Goal: Information Seeking & Learning: Compare options

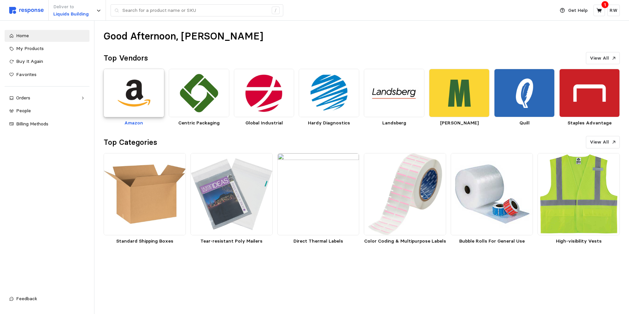
click at [131, 74] on img at bounding box center [134, 93] width 61 height 48
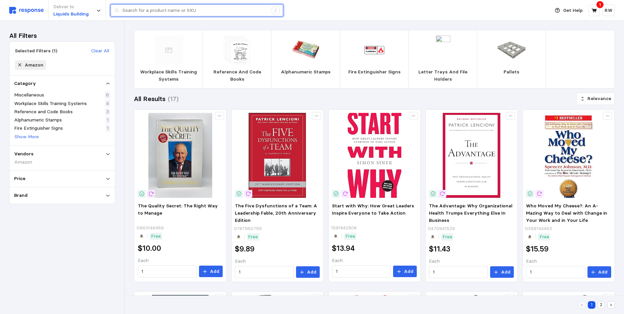
click at [215, 13] on input "text" at bounding box center [195, 11] width 146 height 12
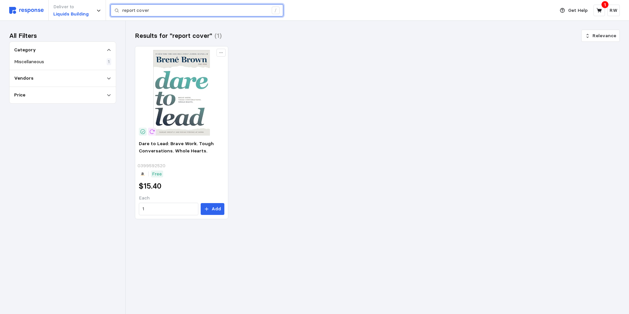
click at [155, 11] on input "report cover" at bounding box center [195, 11] width 146 height 12
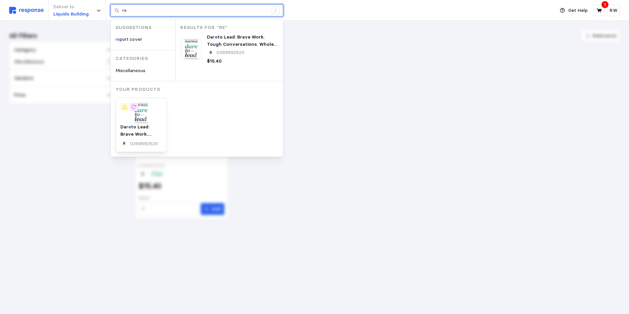
type input "r"
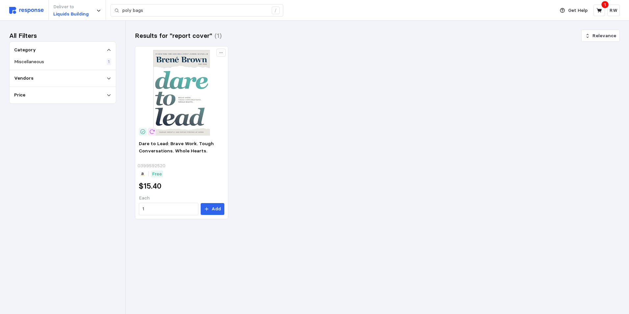
click at [30, 9] on img at bounding box center [26, 10] width 35 height 7
type input "report cover"
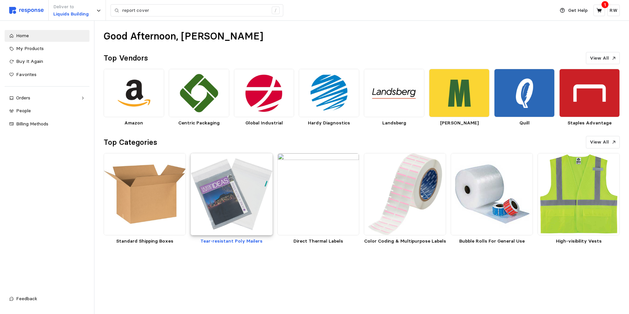
click at [240, 197] on img at bounding box center [231, 194] width 82 height 82
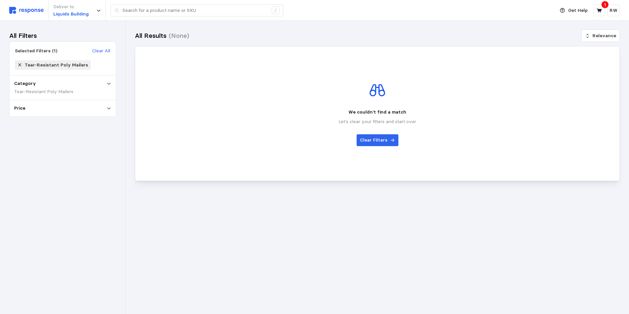
click at [604, 5] on div "1" at bounding box center [604, 4] width 7 height 7
click at [599, 8] on icon at bounding box center [599, 11] width 6 height 6
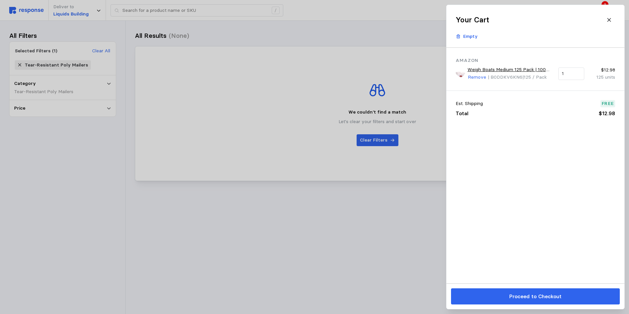
click at [511, 67] on link "Weigh Boats Medium 125 Pack | 100 mL, 3 oz | Square Disposable Trays | Anti-Sta…" at bounding box center [510, 69] width 86 height 7
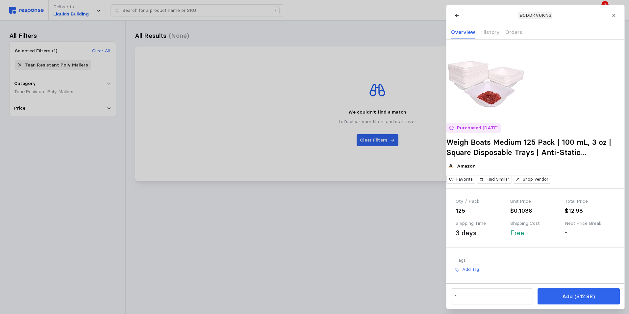
click at [301, 16] on div at bounding box center [314, 157] width 629 height 314
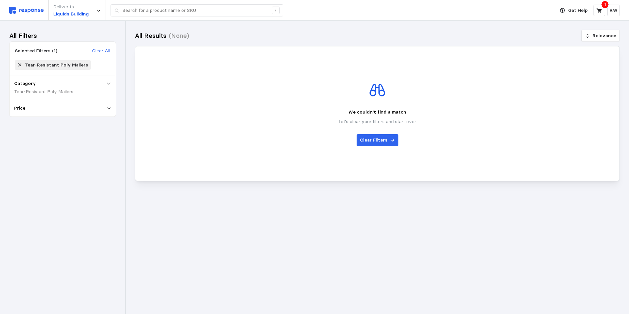
click at [20, 63] on icon at bounding box center [19, 64] width 5 height 5
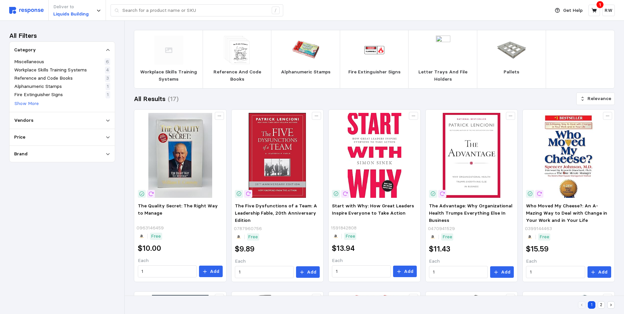
click at [22, 10] on img at bounding box center [26, 10] width 35 height 7
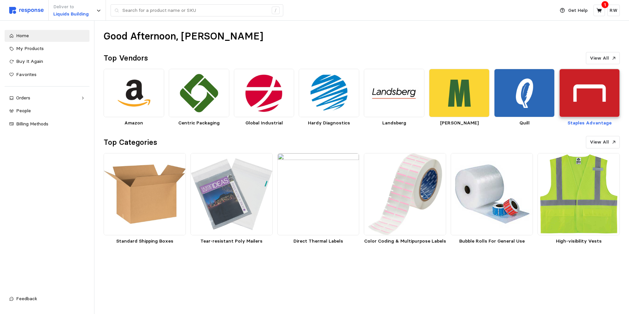
click at [588, 95] on img at bounding box center [589, 93] width 61 height 48
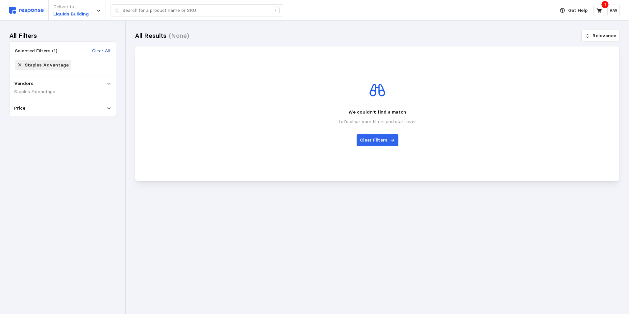
click at [99, 50] on p "Clear All" at bounding box center [101, 50] width 18 height 7
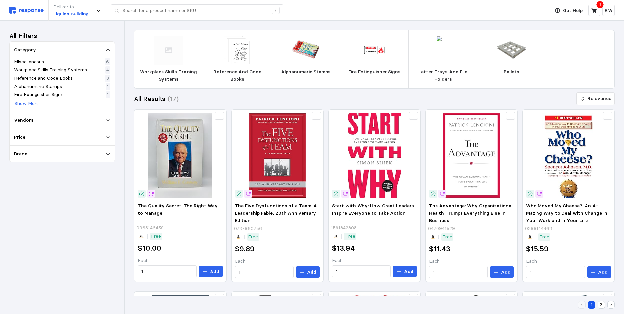
click at [30, 8] on img at bounding box center [26, 10] width 35 height 7
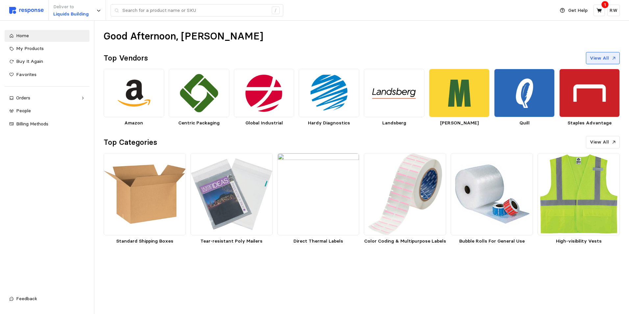
click at [606, 58] on p "View All" at bounding box center [599, 58] width 19 height 7
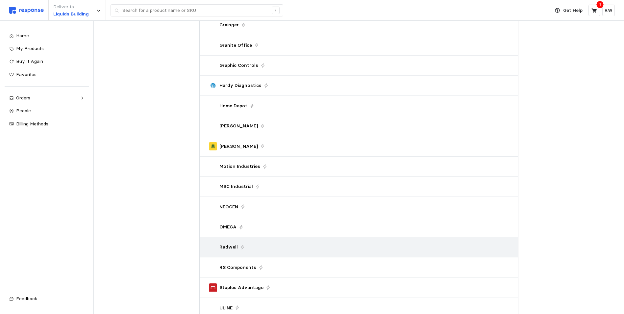
scroll to position [395, 0]
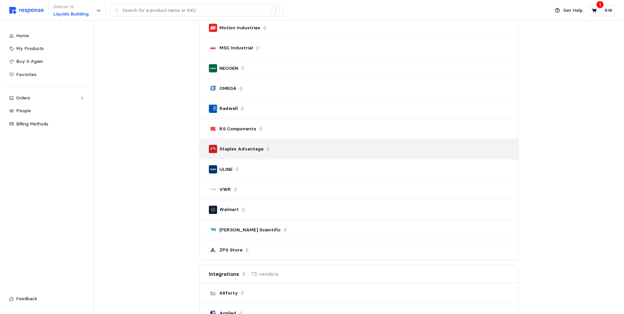
click at [231, 147] on p "Staples Advantage" at bounding box center [241, 148] width 44 height 7
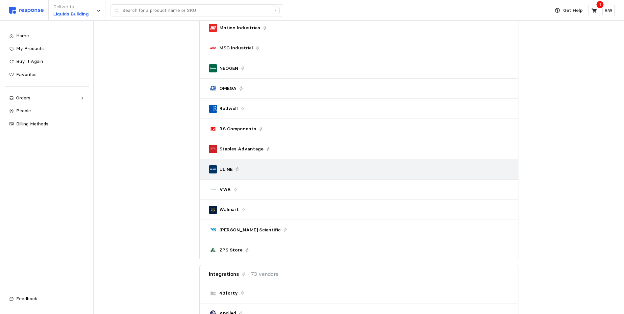
click at [227, 167] on p "ULINE" at bounding box center [225, 169] width 13 height 7
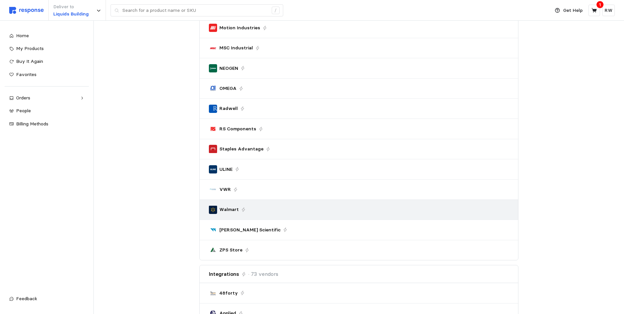
click at [225, 208] on p "Walmart" at bounding box center [228, 209] width 19 height 7
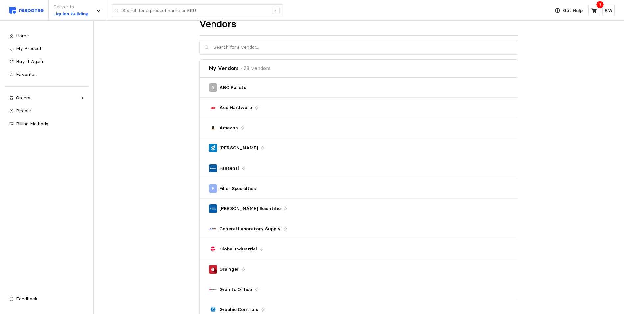
scroll to position [0, 0]
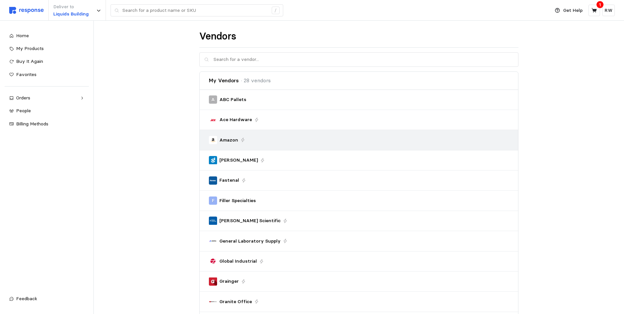
click at [230, 139] on p "Amazon" at bounding box center [228, 139] width 19 height 7
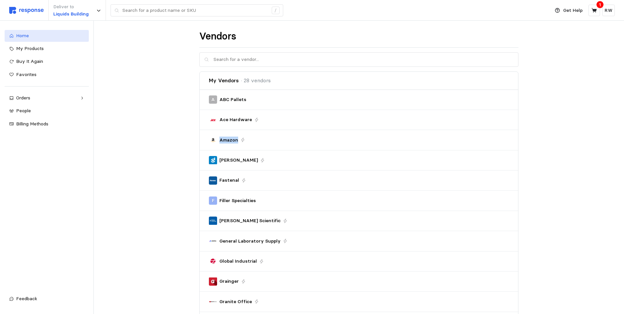
click at [21, 35] on span "Home" at bounding box center [22, 36] width 13 height 6
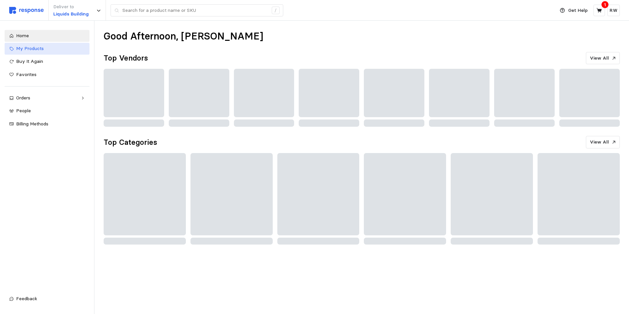
click at [29, 48] on span "My Products" at bounding box center [30, 48] width 28 height 6
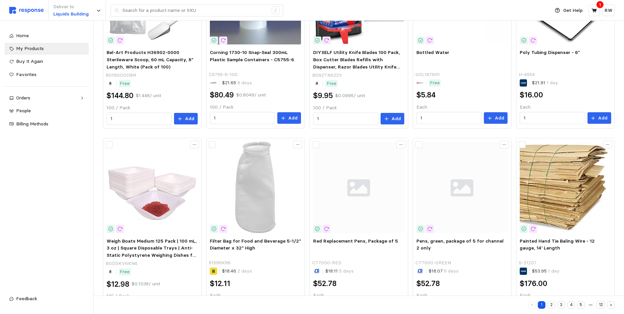
scroll to position [343, 0]
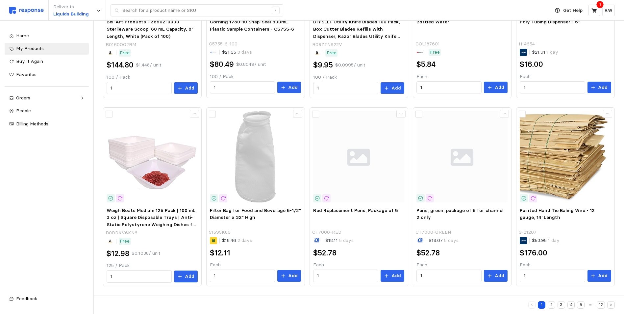
click at [552, 303] on button "2" at bounding box center [552, 305] width 8 height 8
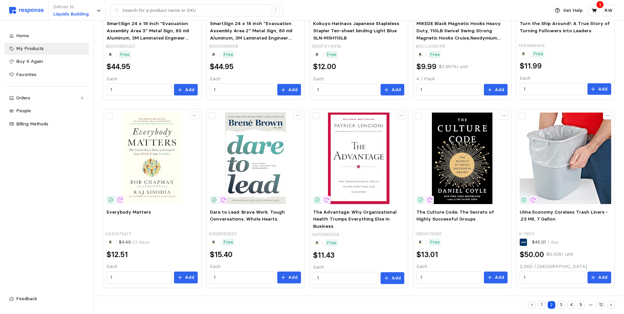
scroll to position [343, 0]
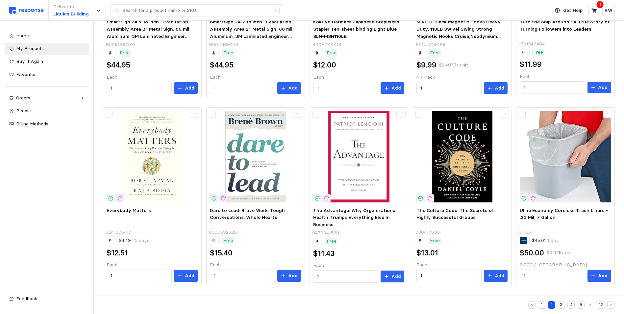
click at [562, 303] on button "3" at bounding box center [561, 305] width 8 height 8
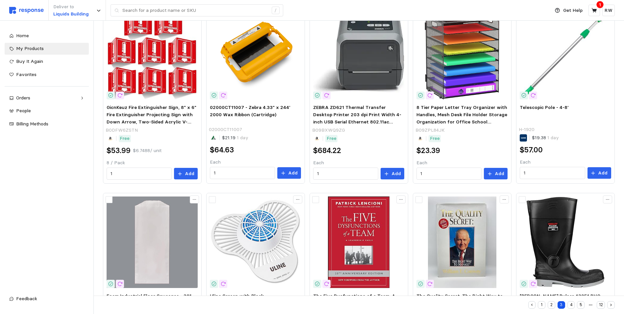
scroll to position [343, 0]
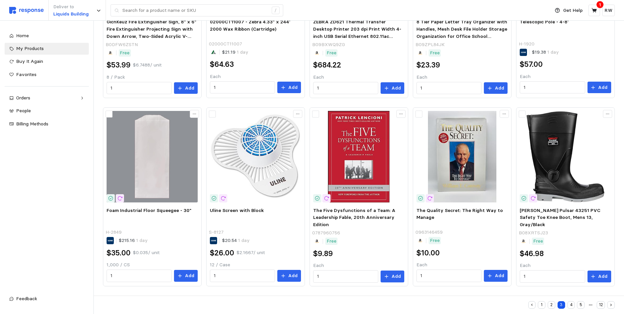
click at [570, 303] on button "4" at bounding box center [571, 305] width 8 height 8
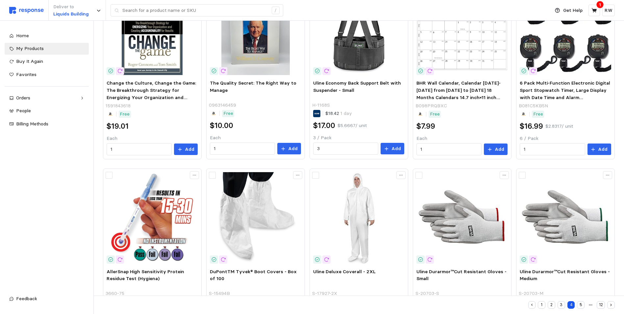
scroll to position [342, 0]
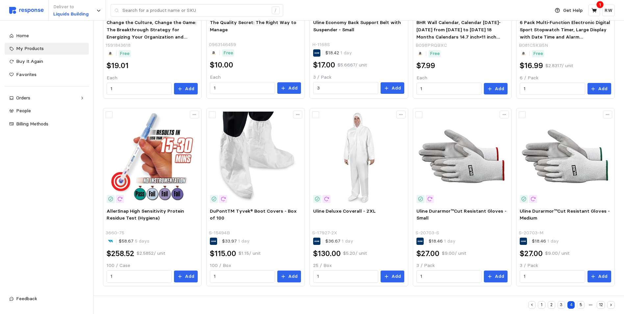
click at [580, 304] on button "5" at bounding box center [581, 305] width 8 height 8
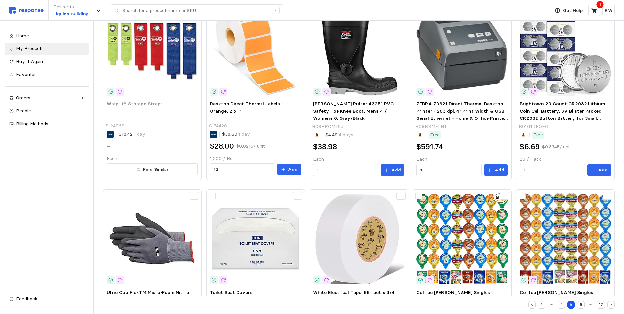
scroll to position [343, 0]
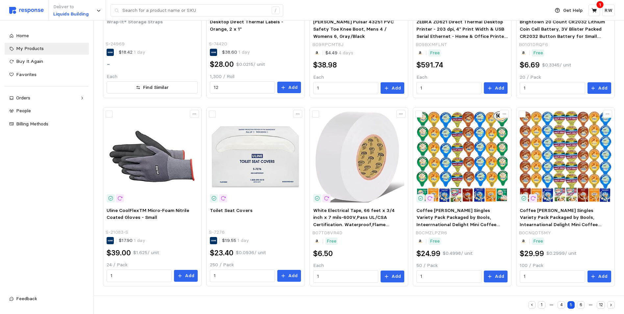
click at [581, 304] on button "6" at bounding box center [581, 305] width 8 height 8
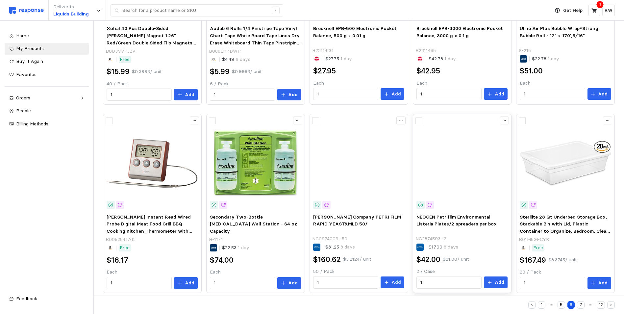
scroll to position [343, 0]
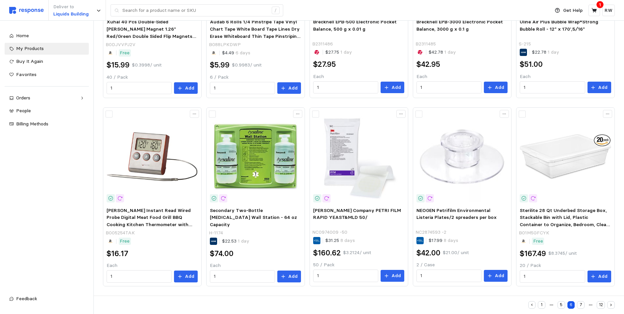
click at [580, 303] on button "7" at bounding box center [581, 305] width 8 height 8
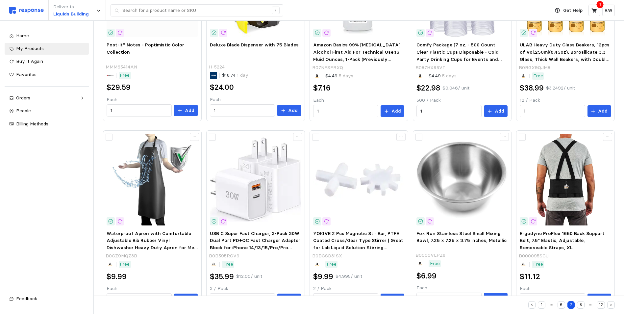
scroll to position [343, 0]
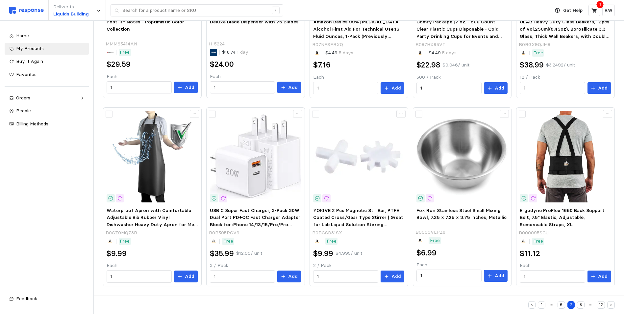
click at [580, 305] on button "8" at bounding box center [581, 305] width 8 height 8
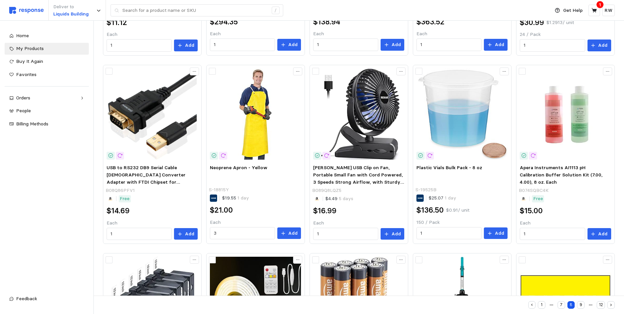
scroll to position [343, 0]
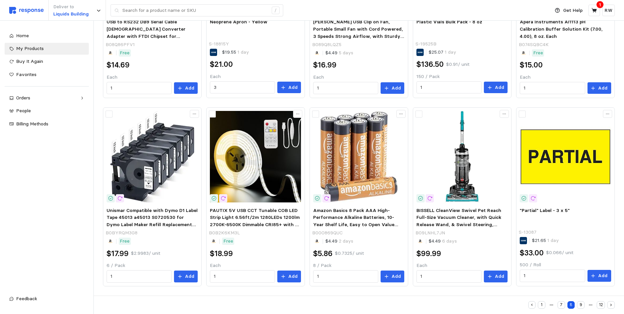
click at [581, 303] on button "9" at bounding box center [581, 305] width 8 height 8
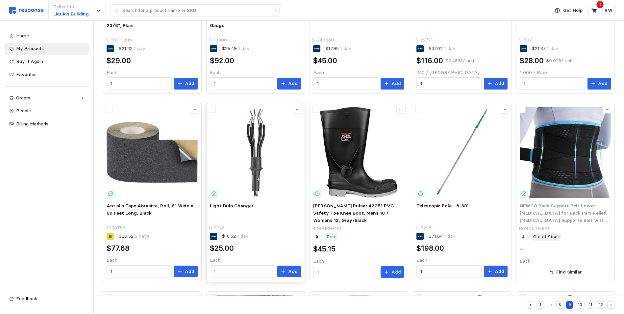
scroll to position [145, 0]
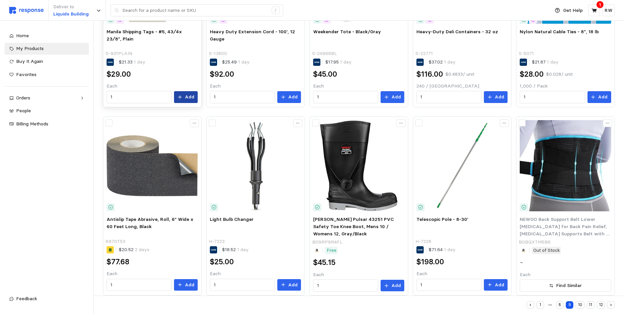
click at [182, 95] on icon at bounding box center [180, 97] width 5 height 5
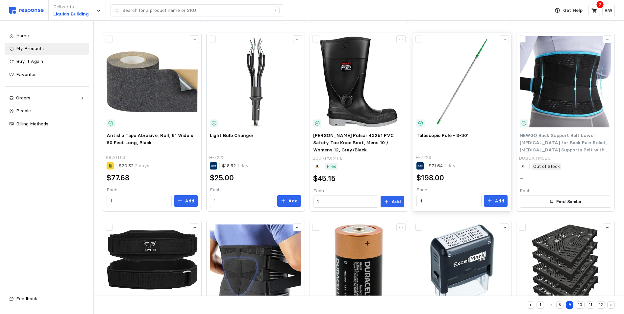
scroll to position [342, 0]
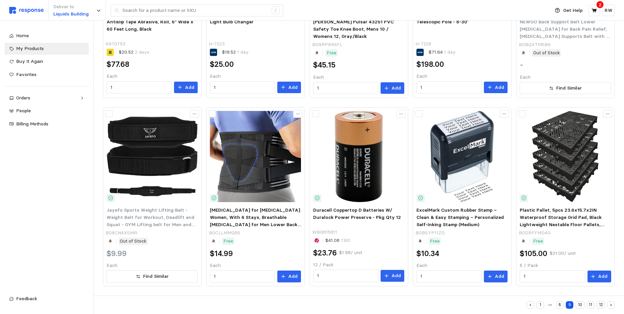
click at [578, 305] on button "10" at bounding box center [580, 305] width 9 height 8
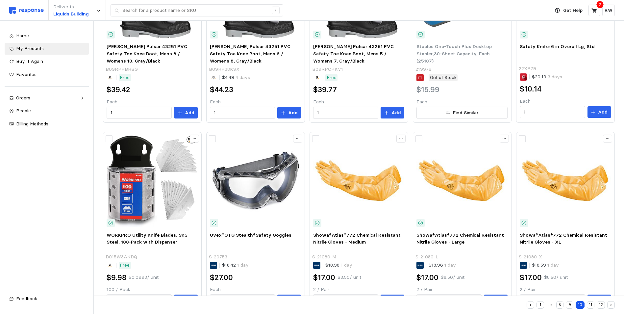
scroll to position [342, 0]
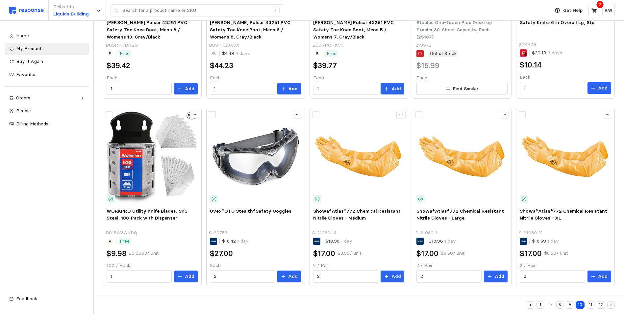
click at [591, 305] on button "11" at bounding box center [591, 305] width 8 height 8
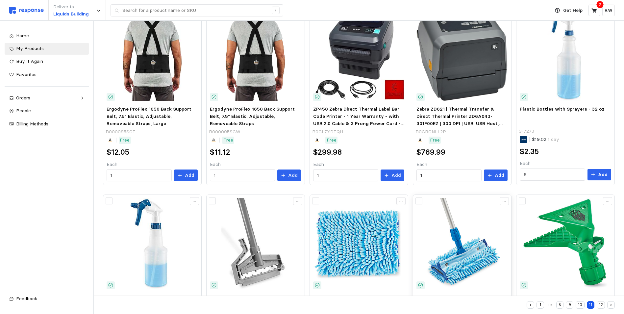
scroll to position [342, 0]
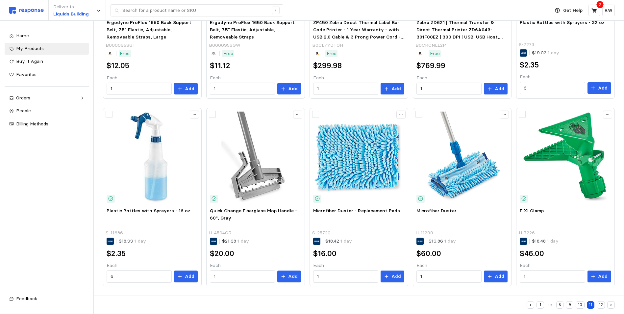
click at [600, 303] on button "12" at bounding box center [601, 305] width 8 height 8
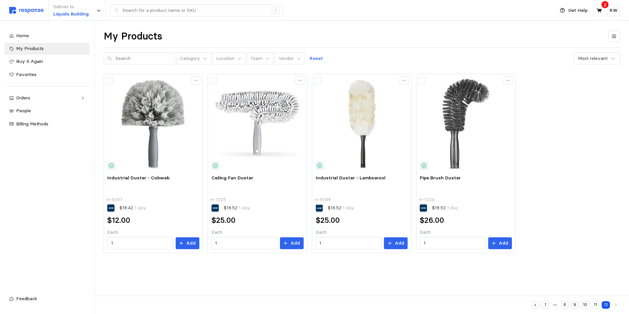
click at [31, 9] on img at bounding box center [26, 10] width 35 height 7
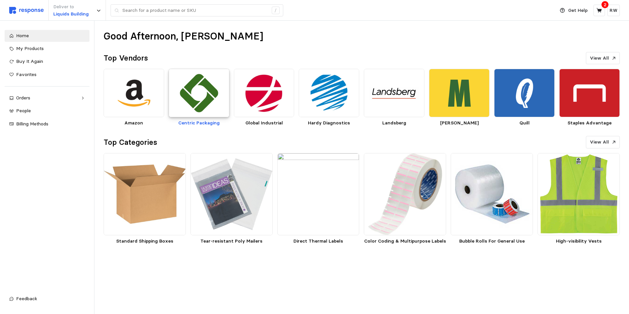
click at [189, 96] on img at bounding box center [199, 93] width 61 height 48
click at [155, 89] on img at bounding box center [134, 93] width 61 height 48
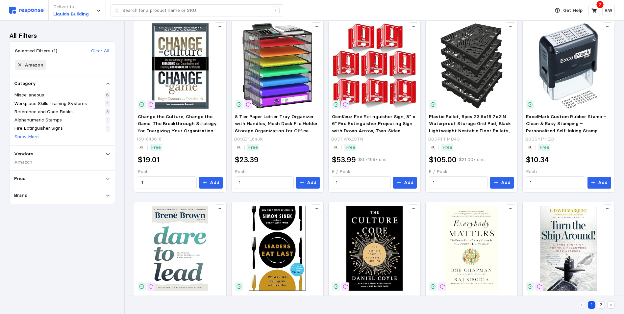
scroll to position [359, 0]
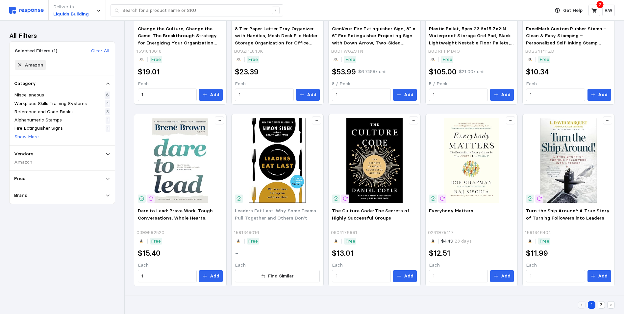
click at [601, 305] on button "2" at bounding box center [602, 305] width 8 height 8
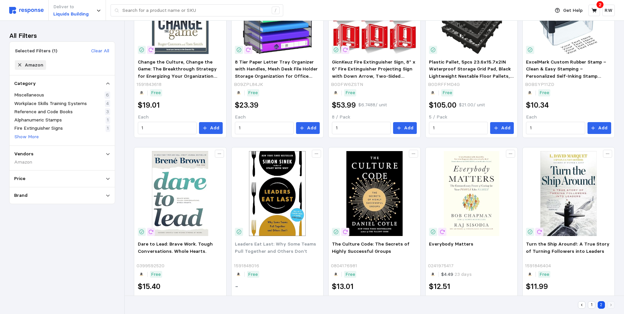
scroll to position [0, 0]
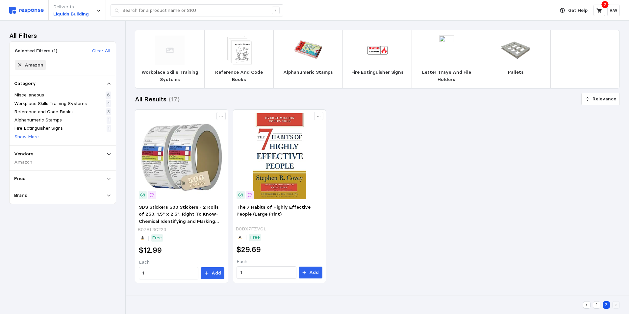
click at [34, 11] on img at bounding box center [26, 10] width 35 height 7
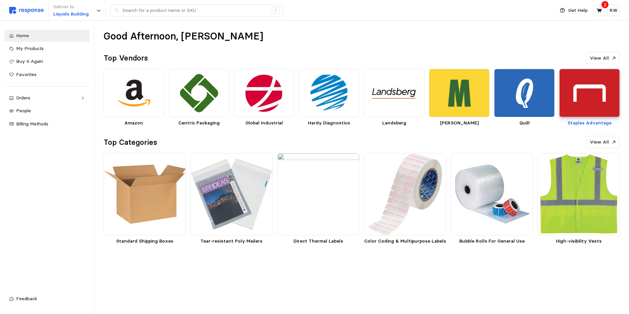
click at [596, 97] on img at bounding box center [589, 93] width 61 height 48
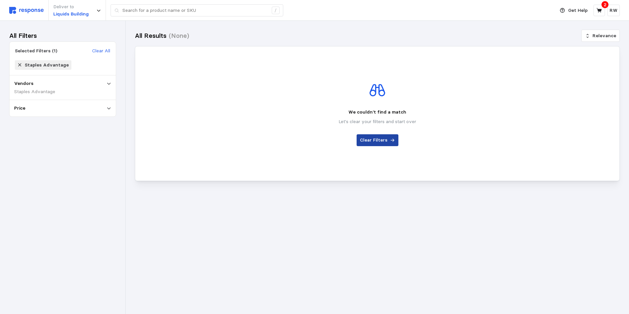
click at [387, 137] on button "Clear Filters" at bounding box center [377, 140] width 42 height 12
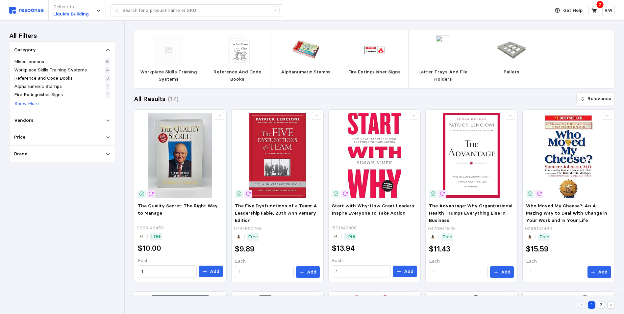
click at [25, 11] on img at bounding box center [26, 10] width 35 height 7
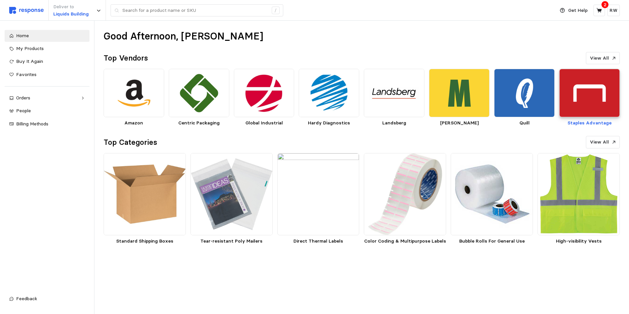
click at [583, 88] on img at bounding box center [589, 93] width 61 height 48
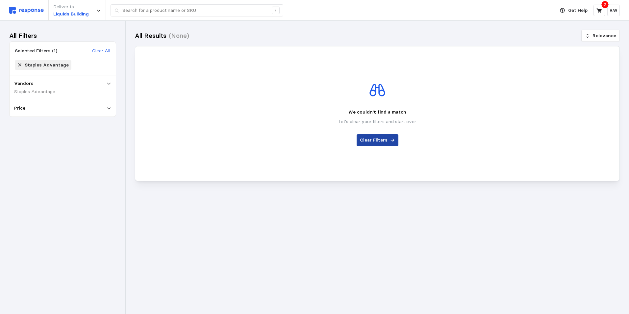
click at [384, 136] on p "Clear Filters" at bounding box center [374, 139] width 28 height 7
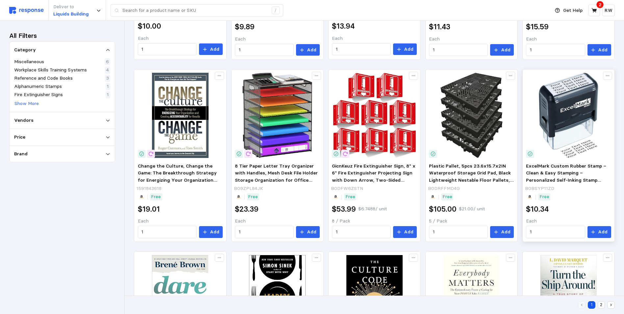
scroll to position [230, 0]
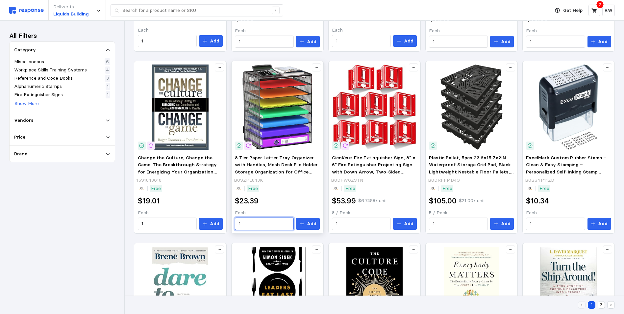
click at [240, 223] on input "1" at bounding box center [264, 224] width 51 height 12
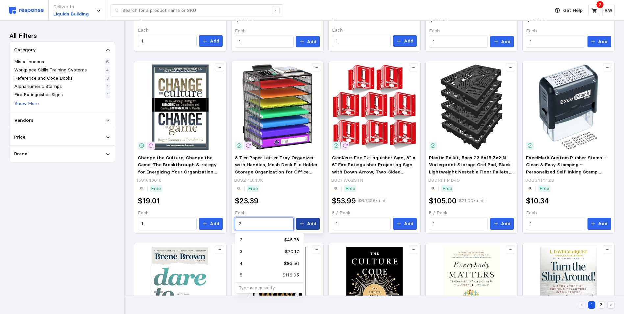
type input "2"
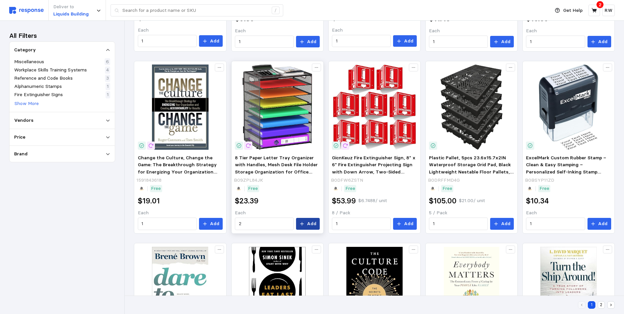
click at [309, 222] on p "Add" at bounding box center [312, 223] width 10 height 7
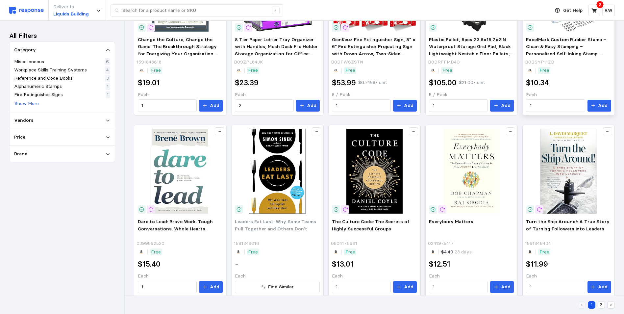
scroll to position [359, 0]
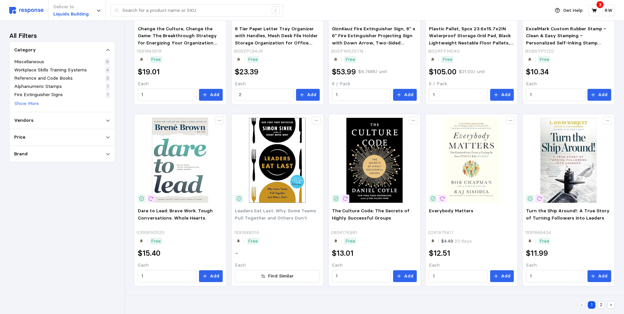
click at [600, 304] on button "2" at bounding box center [602, 305] width 8 height 8
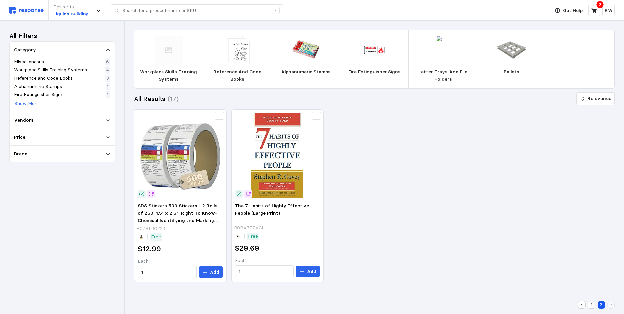
scroll to position [0, 0]
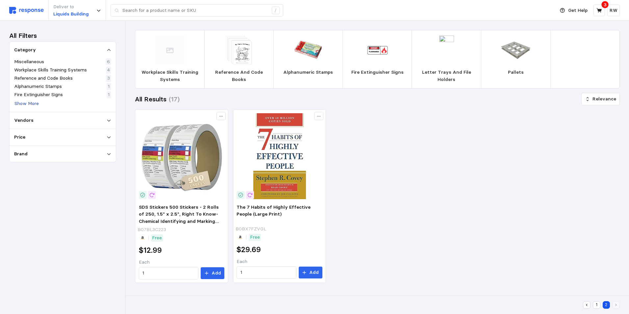
click at [28, 104] on p "Show More" at bounding box center [26, 103] width 24 height 7
click at [22, 123] on p "Vendors" at bounding box center [23, 123] width 19 height 7
click at [29, 135] on p "Amazon" at bounding box center [30, 135] width 18 height 7
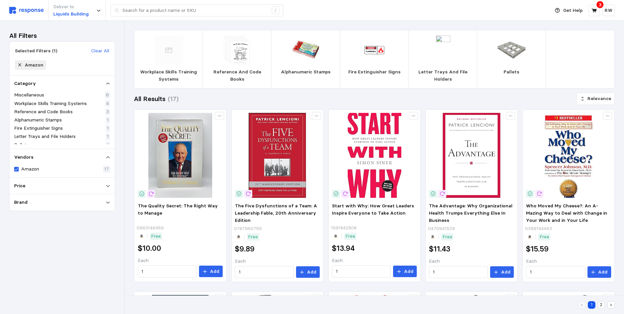
click at [443, 53] on img at bounding box center [443, 50] width 29 height 29
click at [20, 64] on icon at bounding box center [19, 64] width 5 height 5
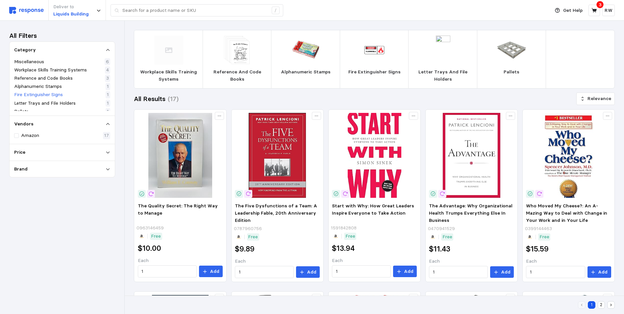
scroll to position [13, 0]
click at [106, 132] on p "17" at bounding box center [106, 135] width 5 height 7
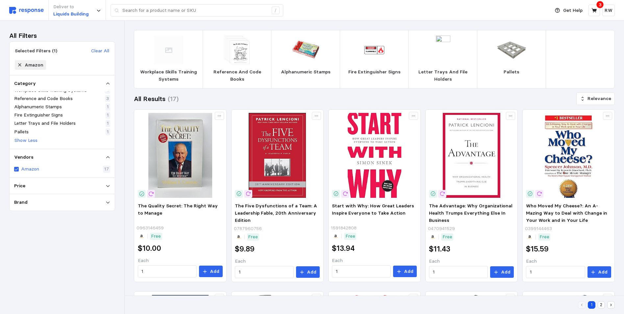
click at [31, 166] on p "Amazon" at bounding box center [30, 168] width 18 height 7
click at [30, 10] on img at bounding box center [26, 10] width 35 height 7
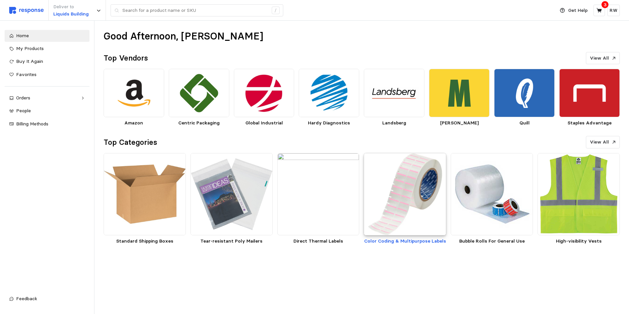
click at [401, 194] on img at bounding box center [405, 194] width 82 height 82
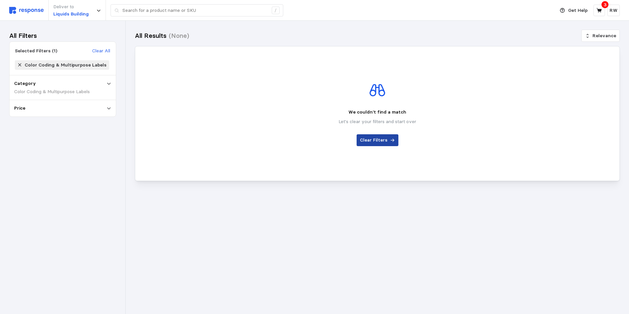
click at [383, 137] on p "Clear Filters" at bounding box center [374, 139] width 28 height 7
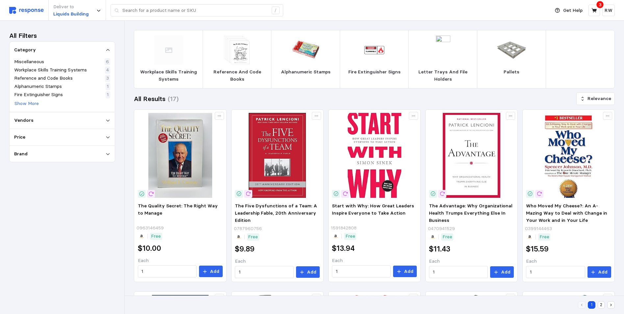
click at [120, 192] on div "All Filters Category Miscellaneous 6 Workplace Skills Training Systems 4 Refere…" at bounding box center [62, 167] width 124 height 293
click at [596, 11] on icon at bounding box center [593, 10] width 5 height 5
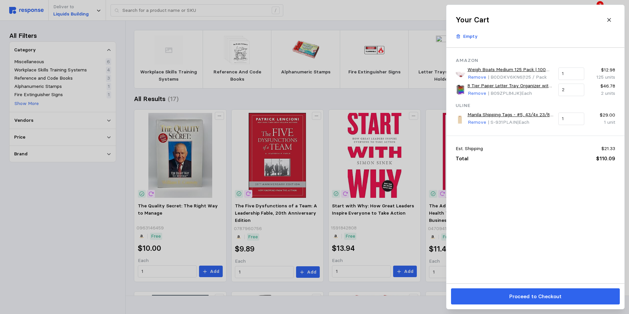
click at [498, 68] on link "Weigh Boats Medium 125 Pack | 100 mL, 3 oz | Square Disposable Trays | Anti-Sta…" at bounding box center [510, 69] width 86 height 7
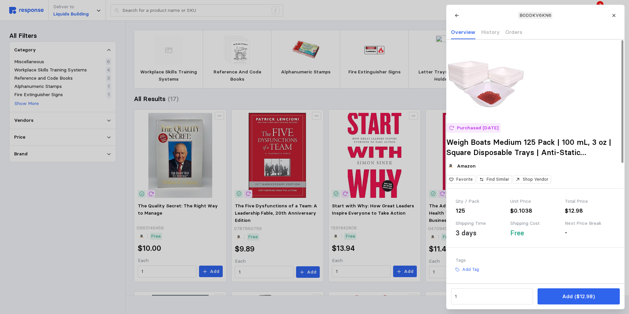
click at [615, 14] on icon at bounding box center [613, 15] width 5 height 5
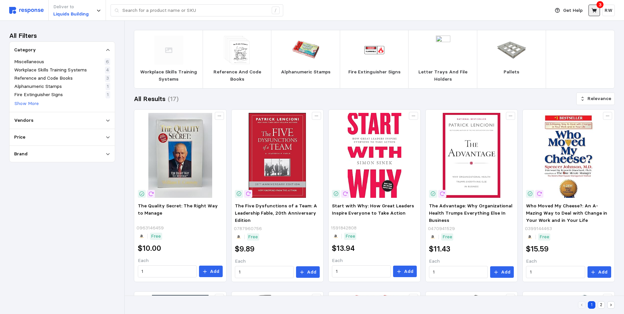
click at [595, 8] on icon at bounding box center [594, 11] width 6 height 6
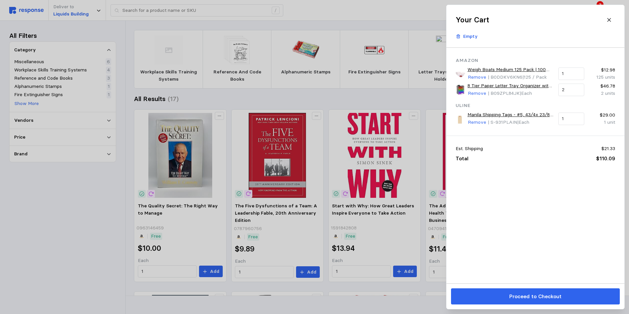
click at [489, 85] on link "8 Tier Paper Letter Tray Organizer with Handles, Mesh Desk File Holder Storage …" at bounding box center [510, 85] width 86 height 7
